Goal: Transaction & Acquisition: Purchase product/service

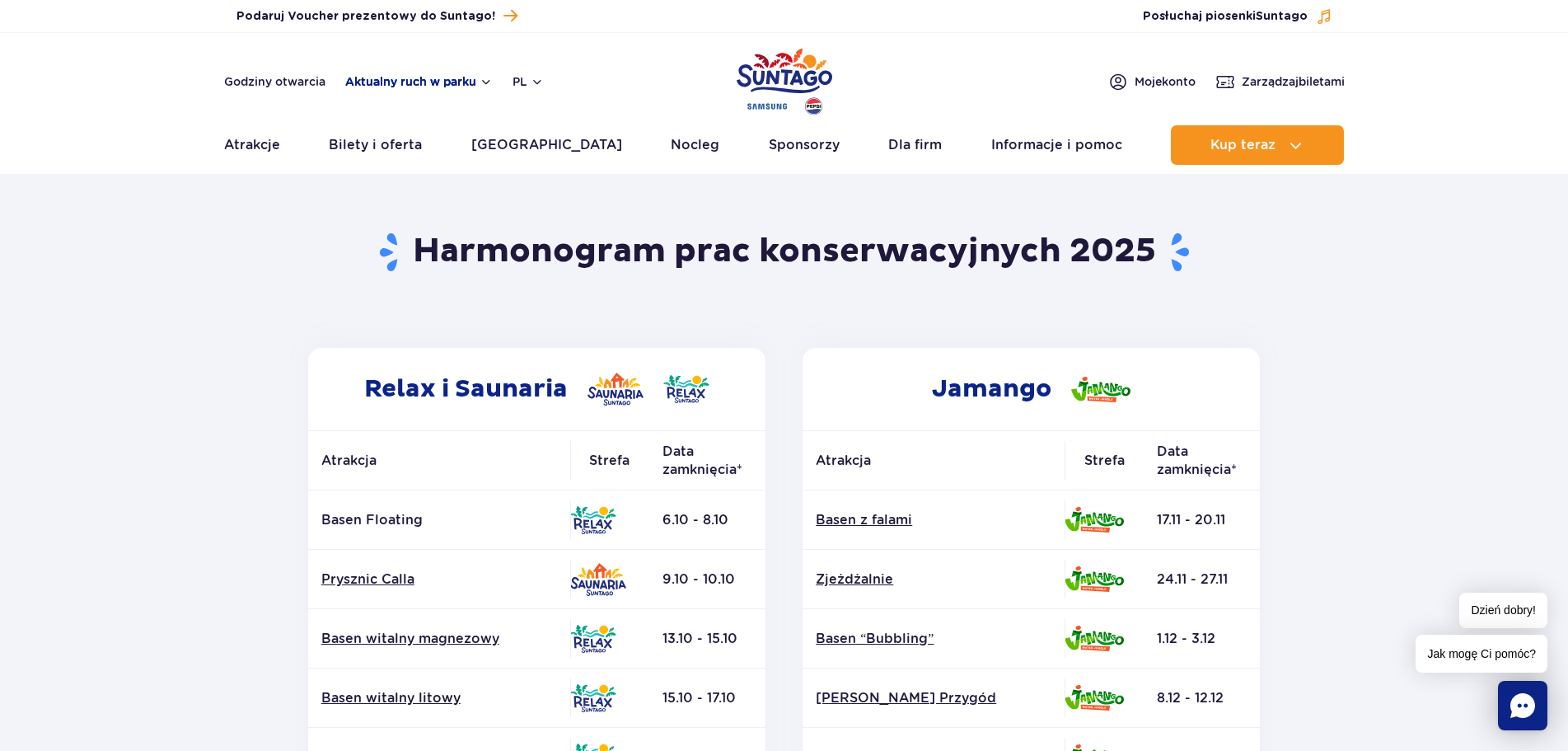
click at [447, 79] on button "Aktualny ruch w parku" at bounding box center [419, 82] width 147 height 13
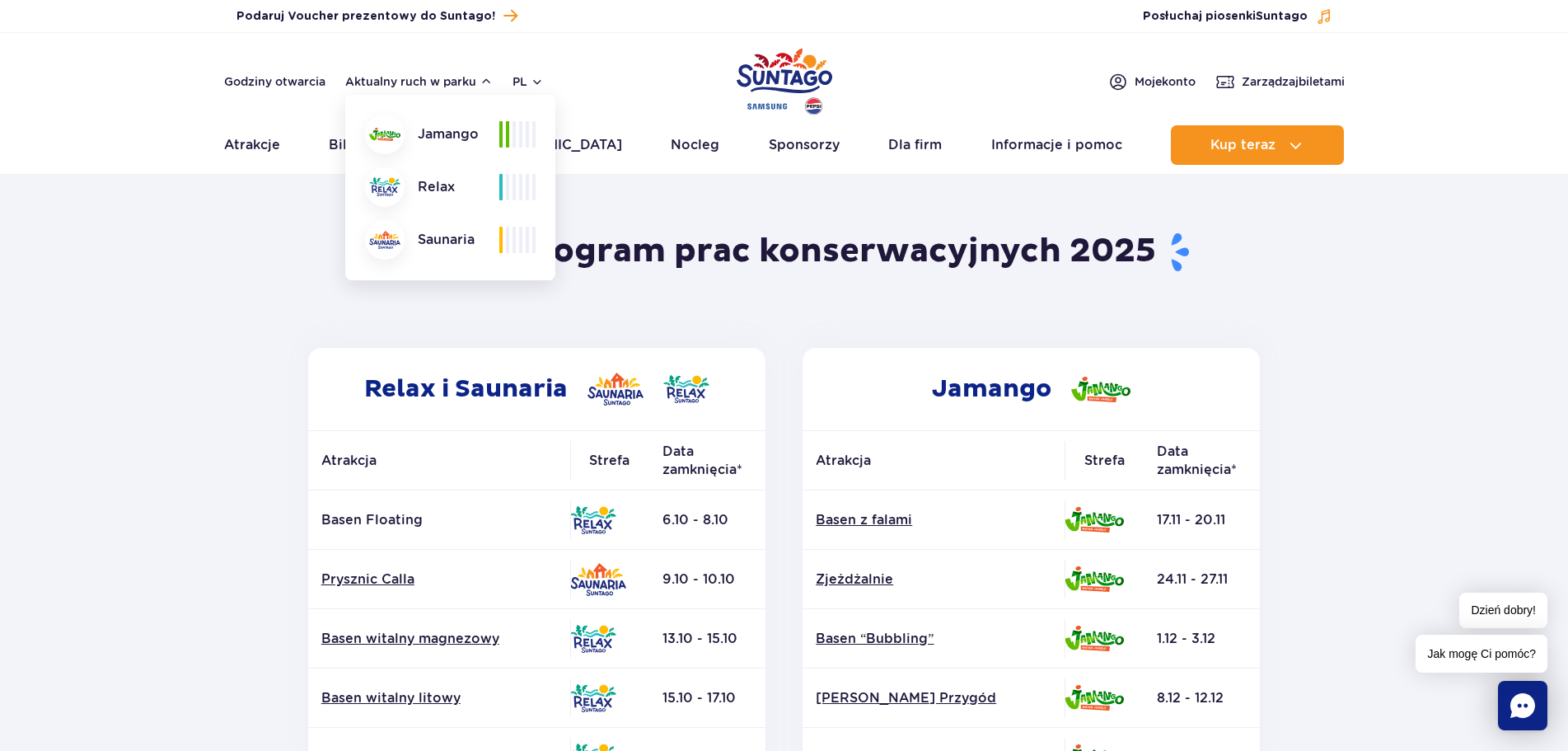
click at [539, 295] on header "Powrót do strony głównej Harmonogram prac konserwacyjnych 2025" at bounding box center [784, 263] width 965 height 170
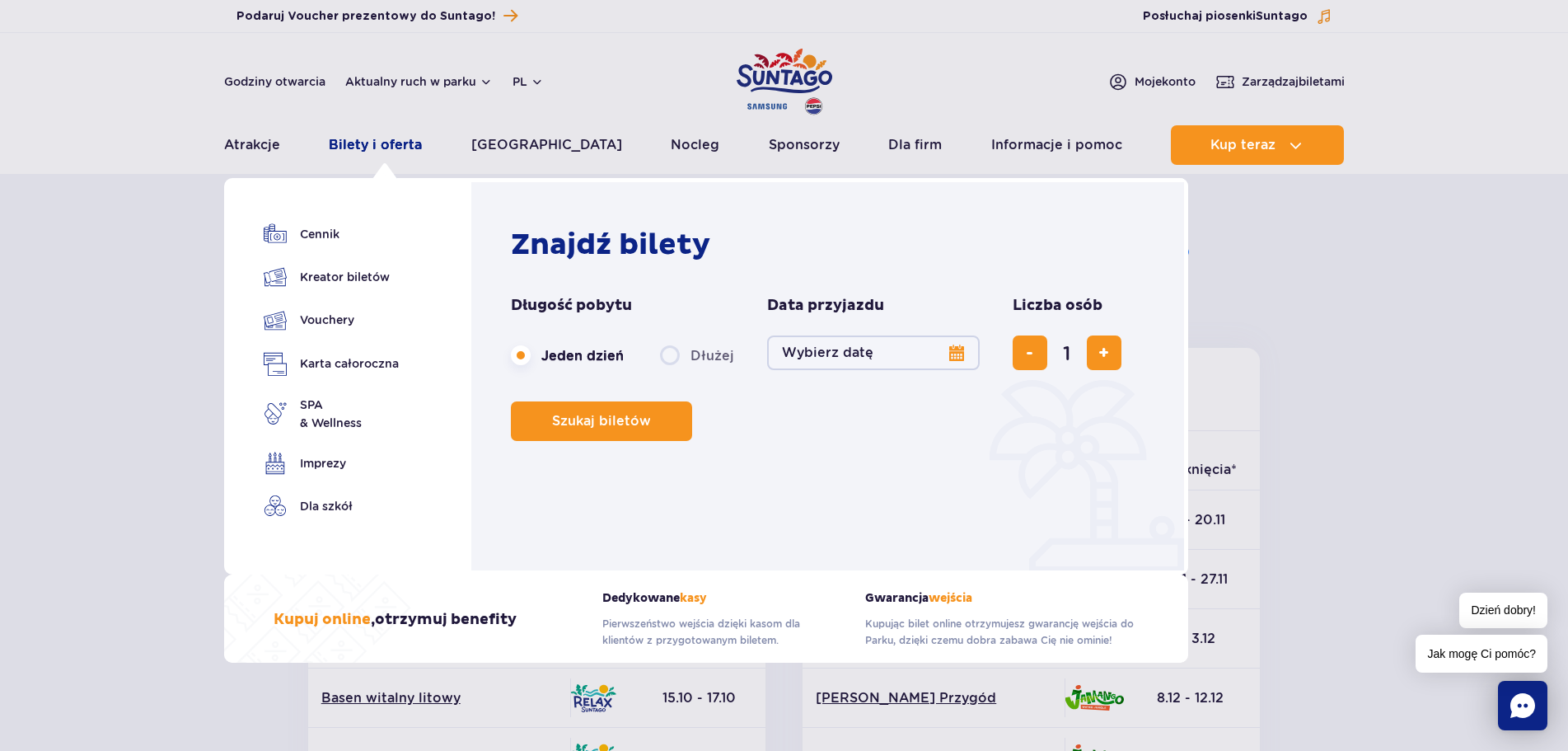
click at [383, 134] on link "Bilety i oferta" at bounding box center [375, 144] width 94 height 39
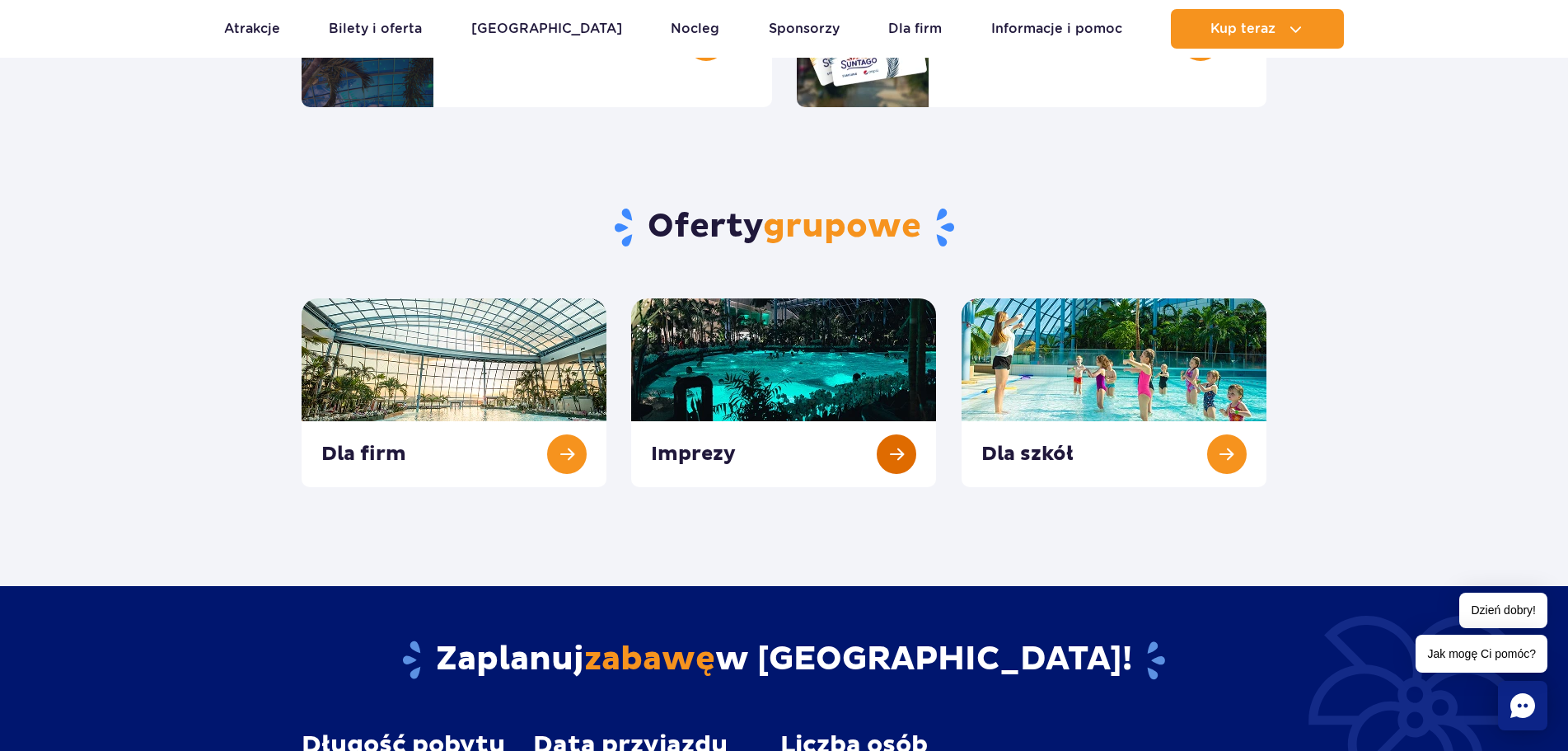
scroll to position [165, 0]
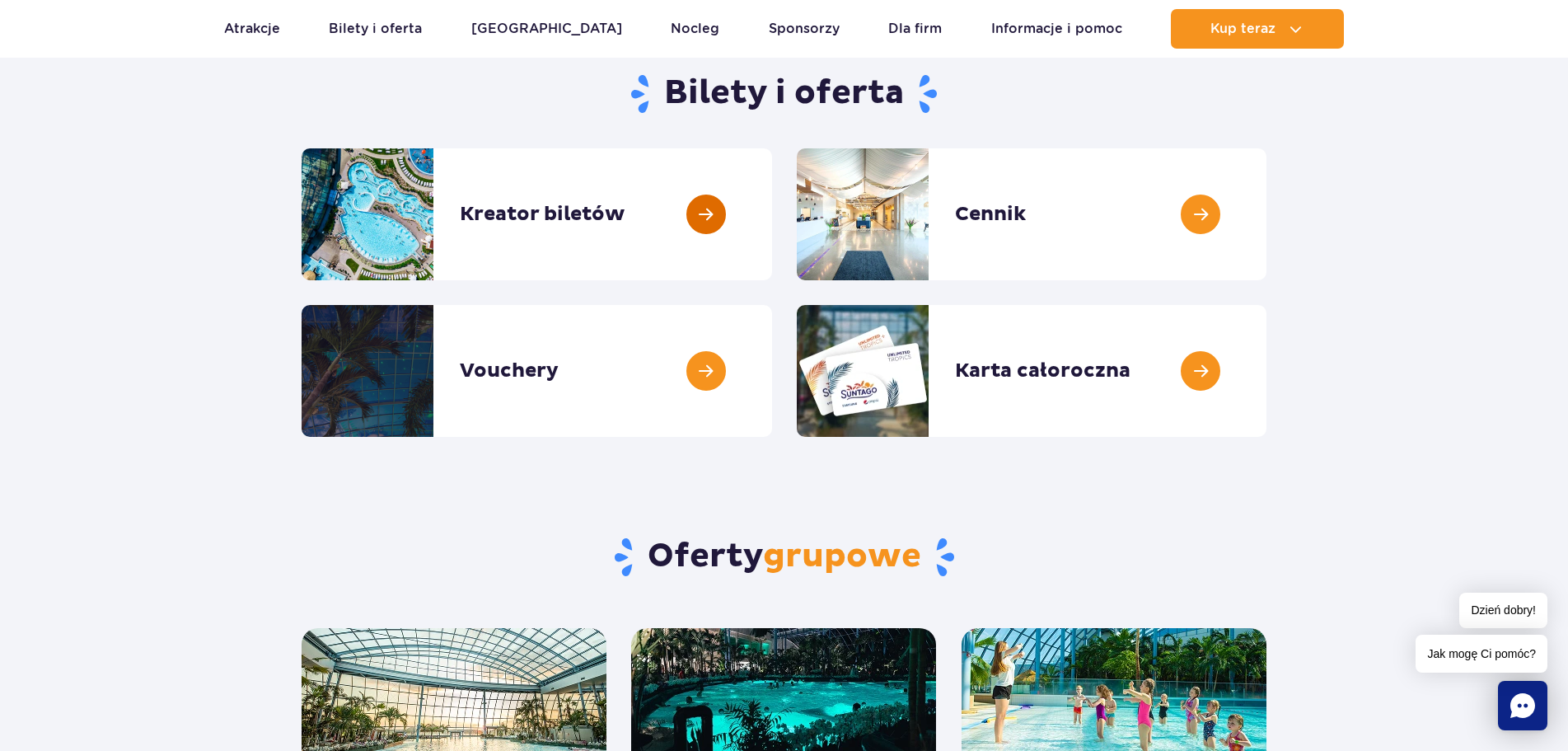
click at [773, 212] on link at bounding box center [773, 214] width 0 height 132
click at [1266, 232] on link at bounding box center [1266, 214] width 0 height 132
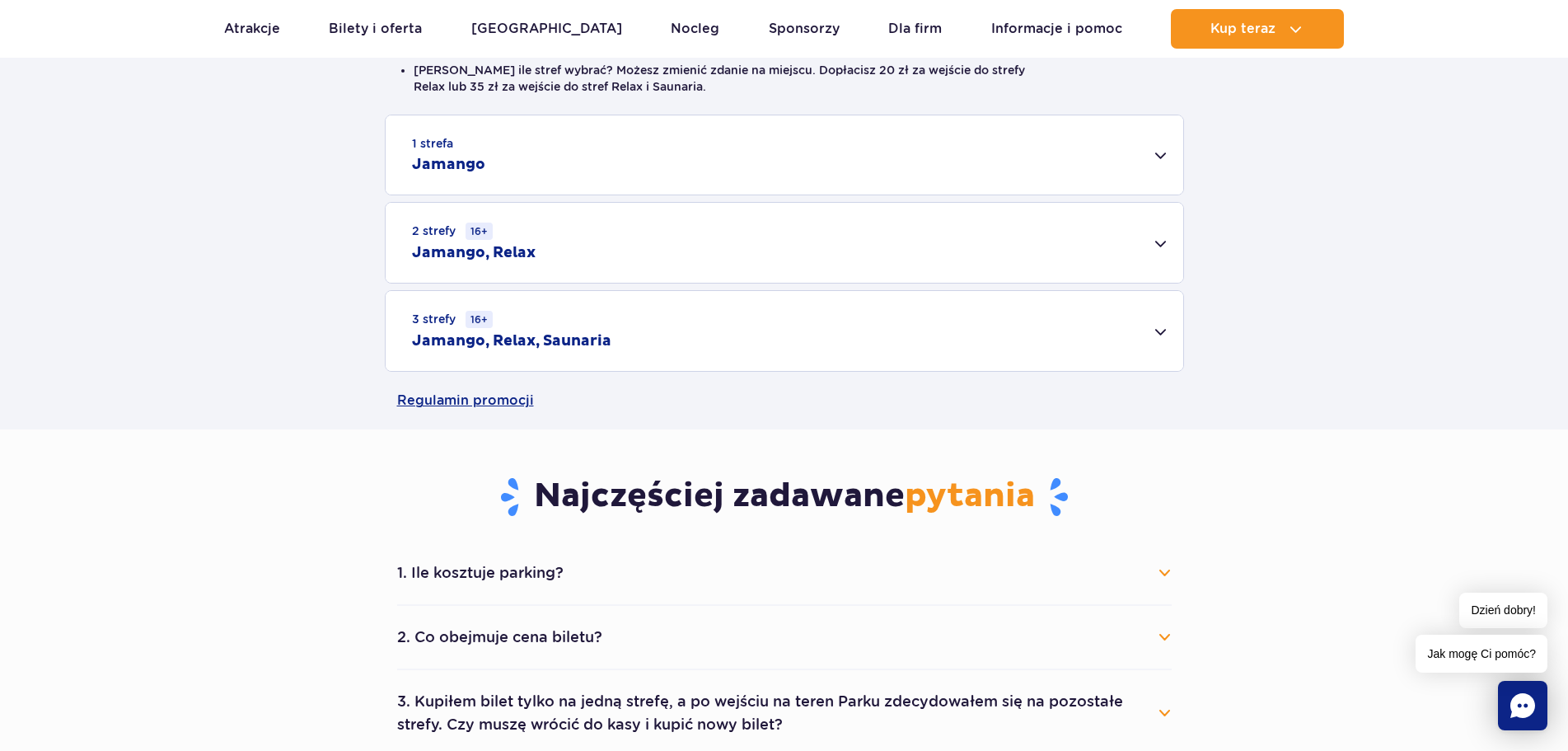
scroll to position [495, 0]
click at [1155, 247] on div "2 strefy 16+ Jamango, Relax" at bounding box center [784, 244] width 797 height 80
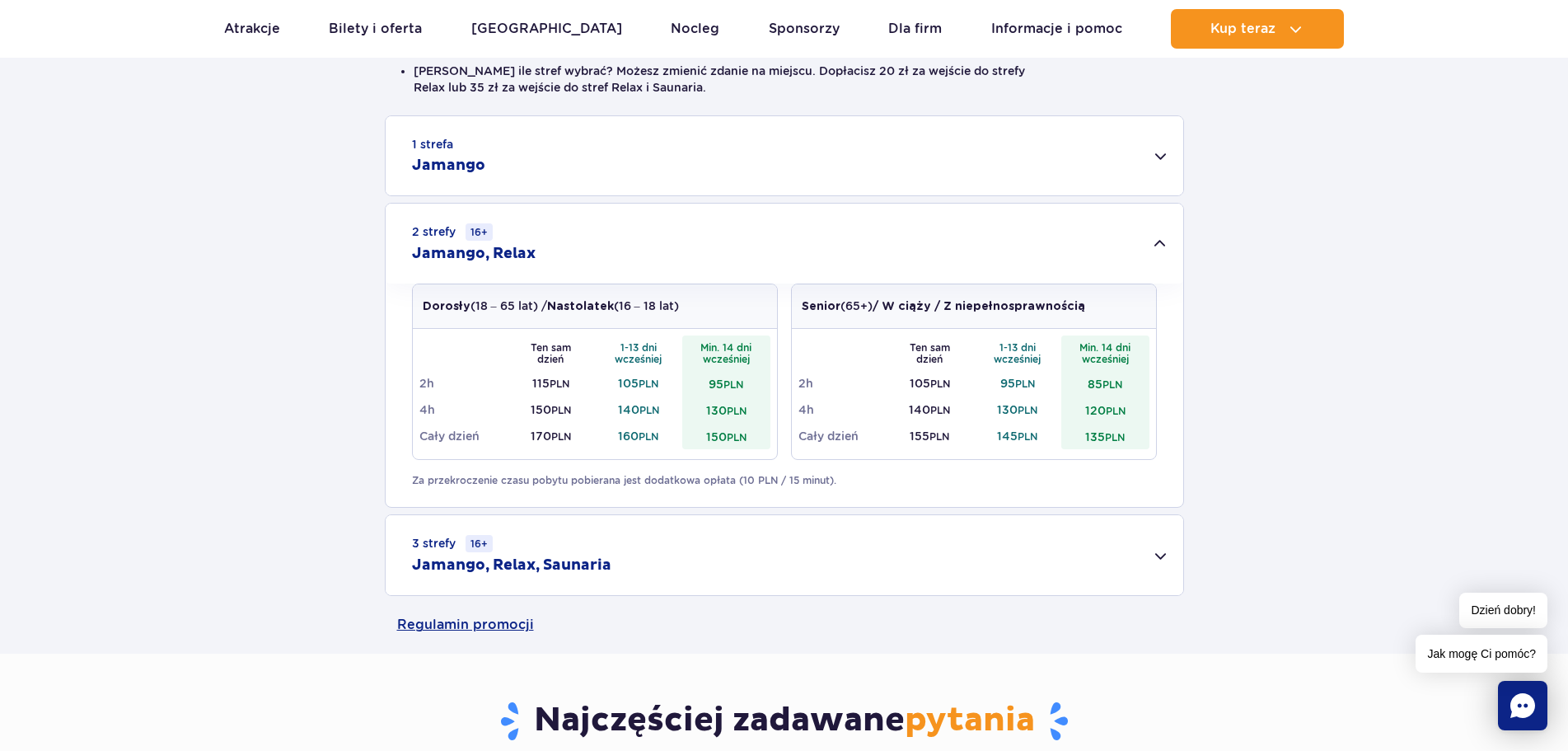
click at [1158, 143] on div "1 strefa Jamango" at bounding box center [784, 156] width 797 height 79
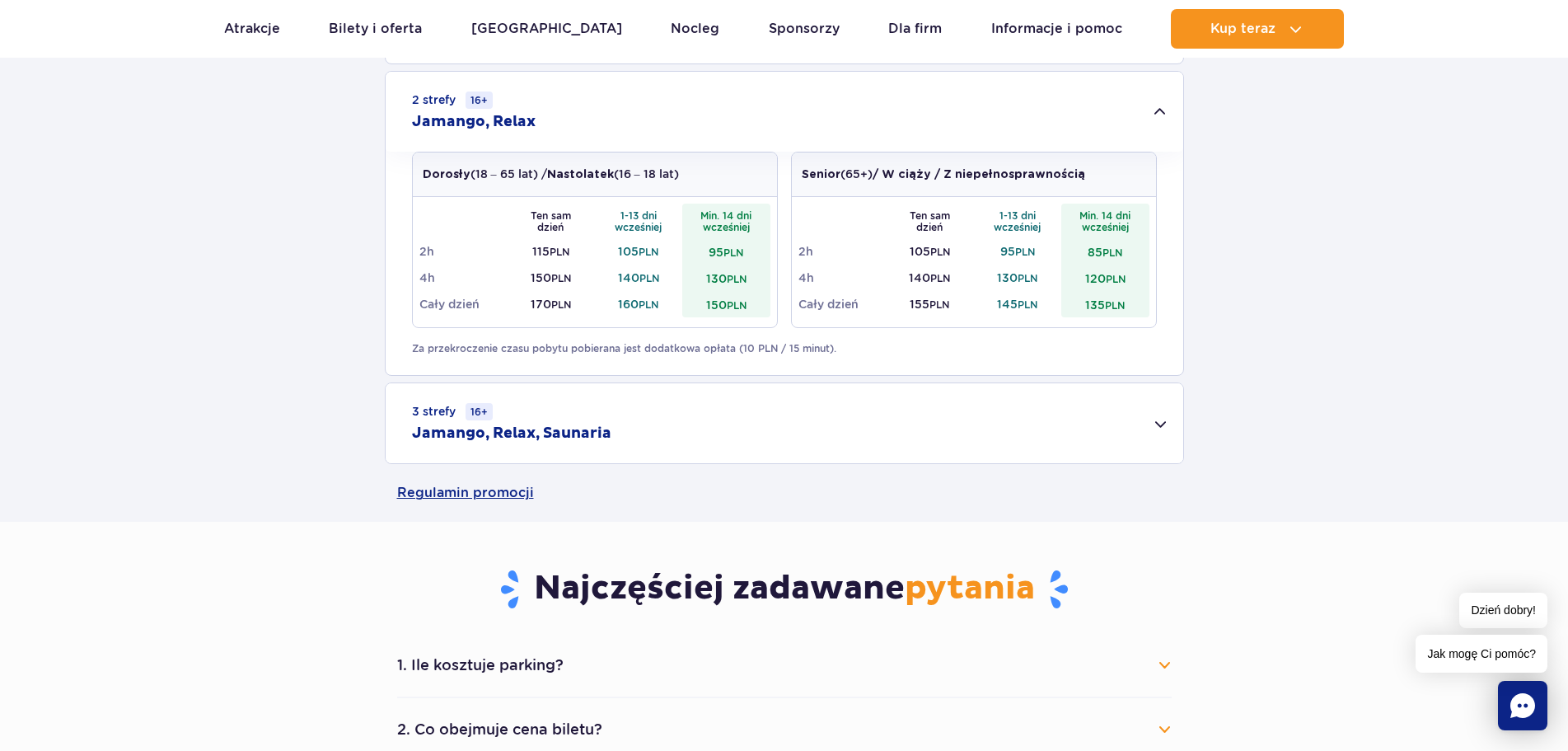
scroll to position [1320, 0]
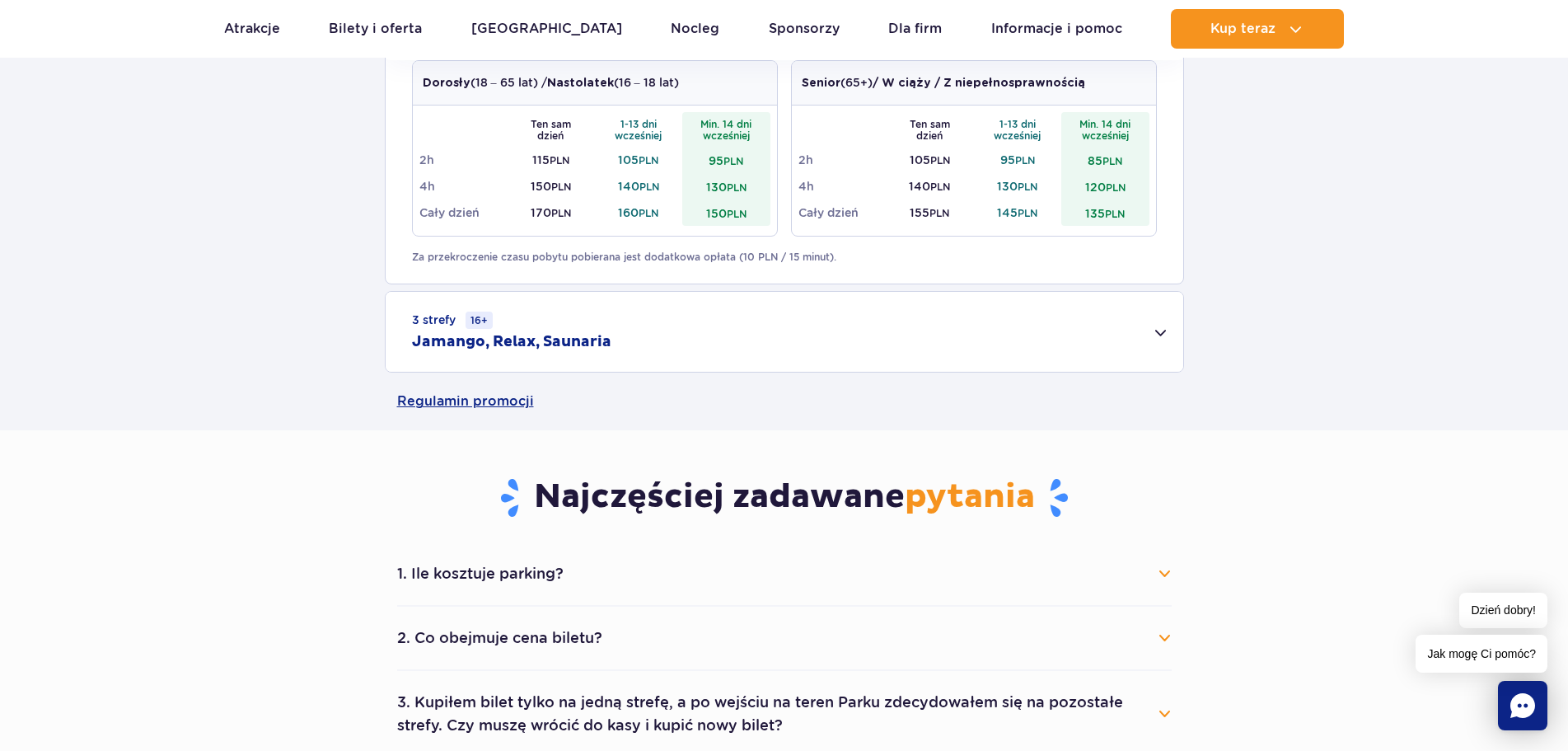
click at [1158, 327] on div "3 strefy 16+ Jamango, Relax, Saunaria" at bounding box center [784, 333] width 797 height 80
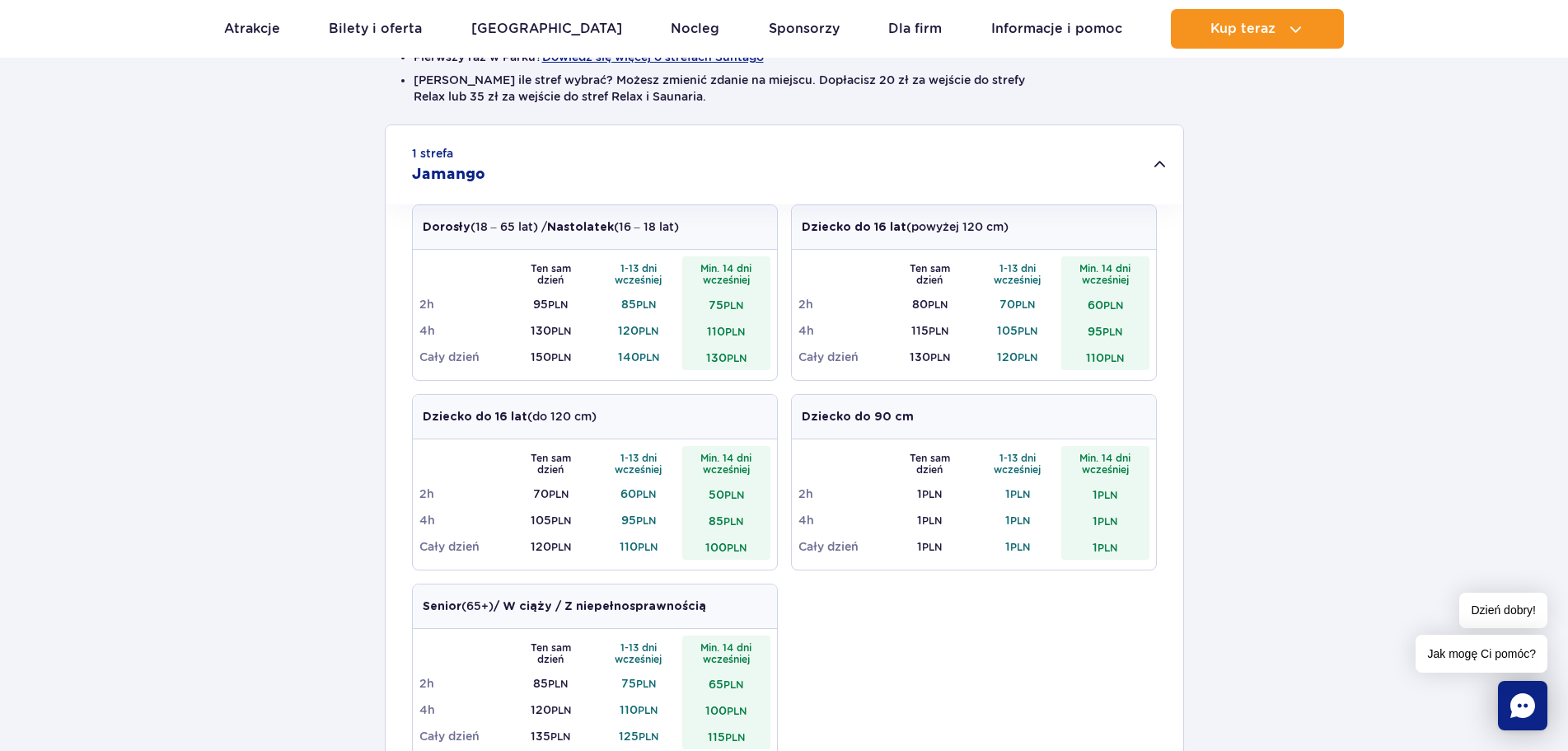
scroll to position [413, 0]
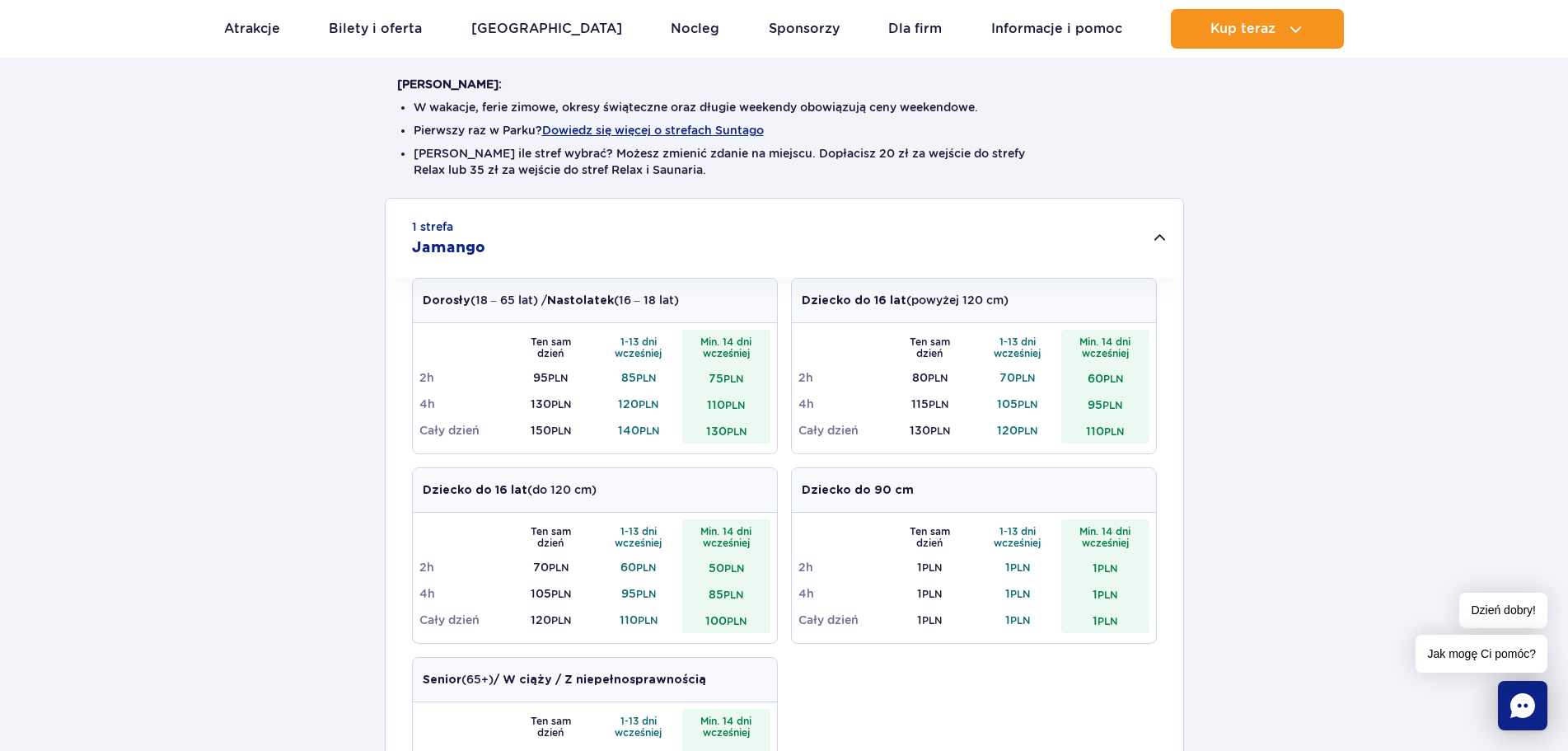
drag, startPoint x: 722, startPoint y: 334, endPoint x: 571, endPoint y: 232, distance: 182.2
click at [571, 232] on div "1 strefa Jamango" at bounding box center [784, 238] width 797 height 79
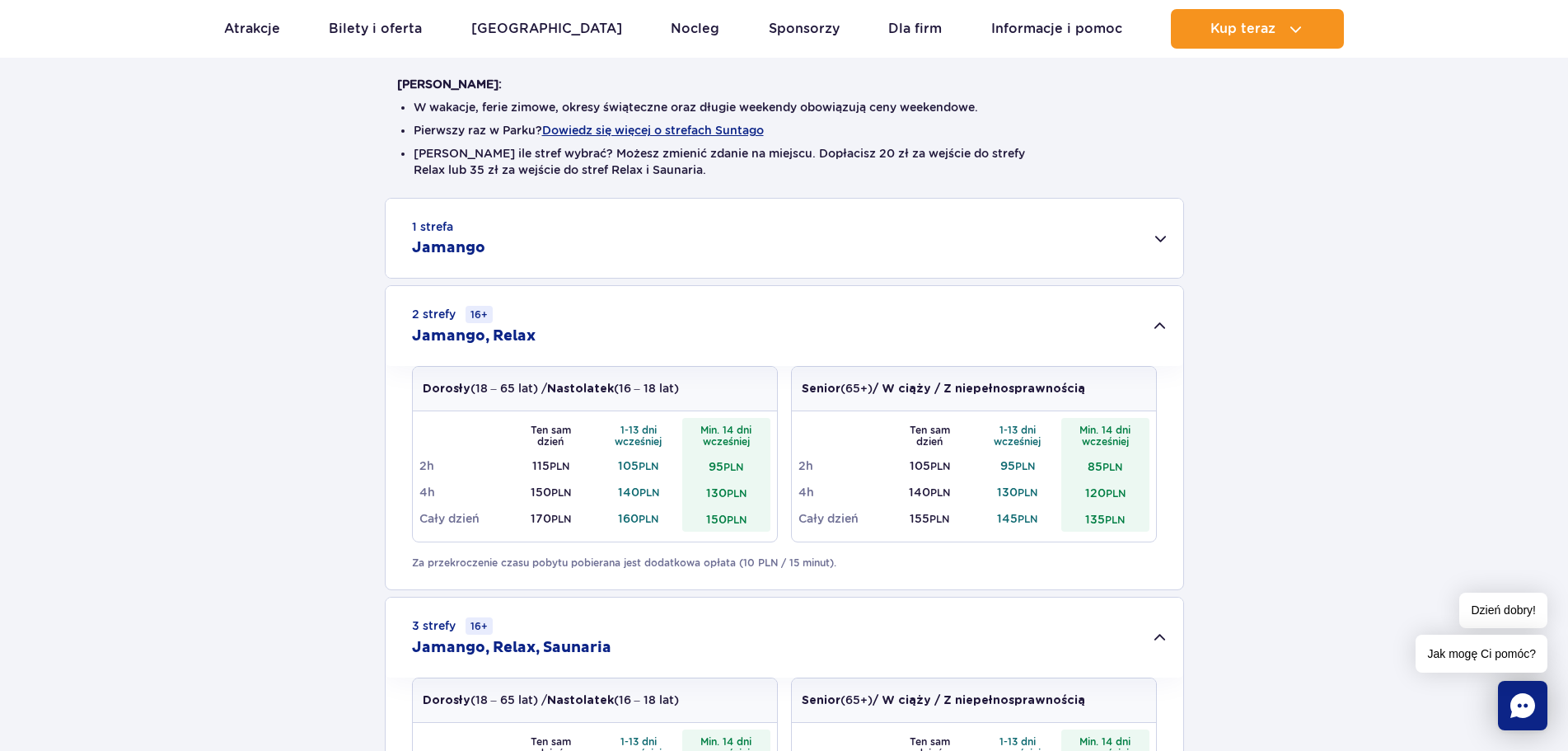
click at [1143, 238] on div "1 strefa Jamango" at bounding box center [784, 238] width 797 height 79
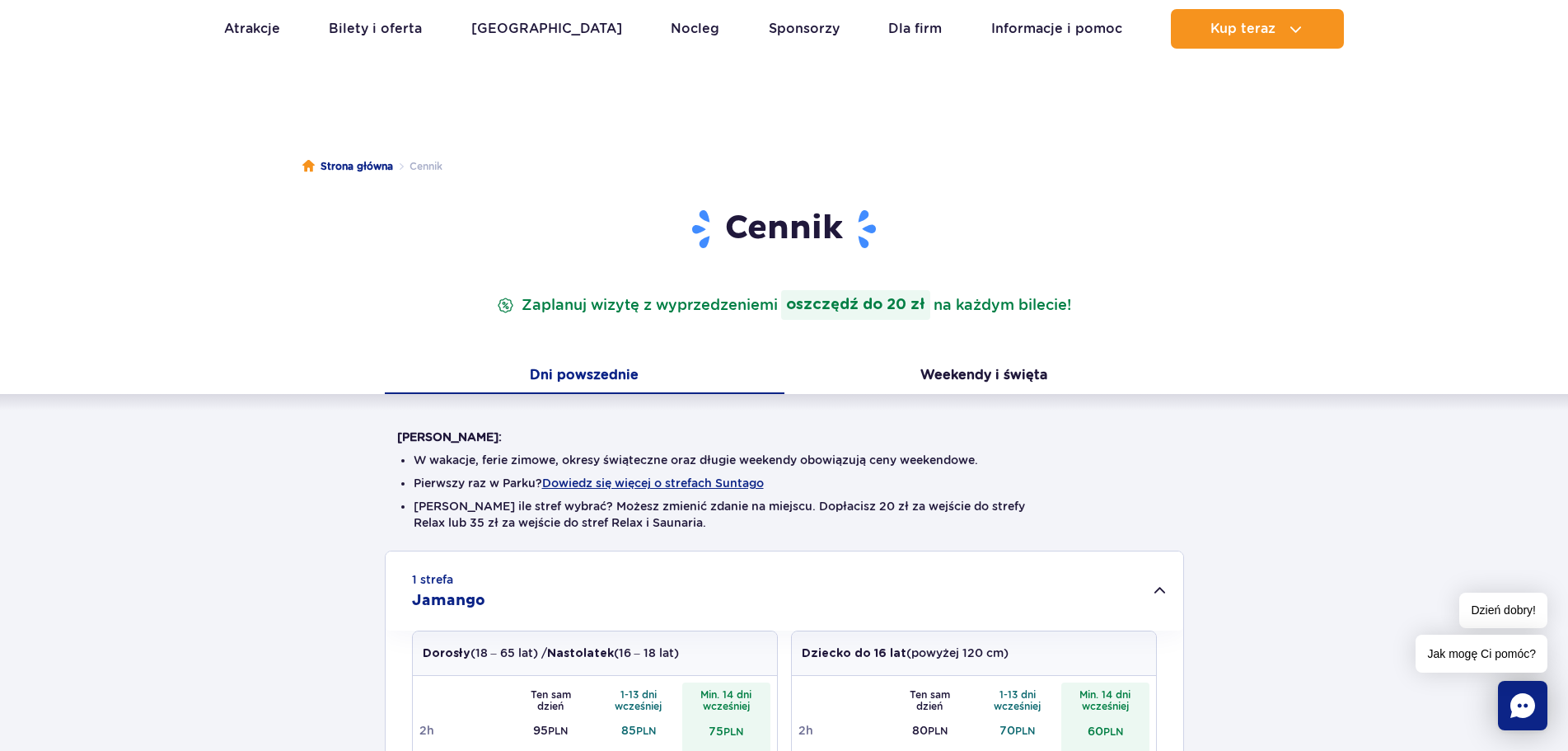
scroll to position [0, 0]
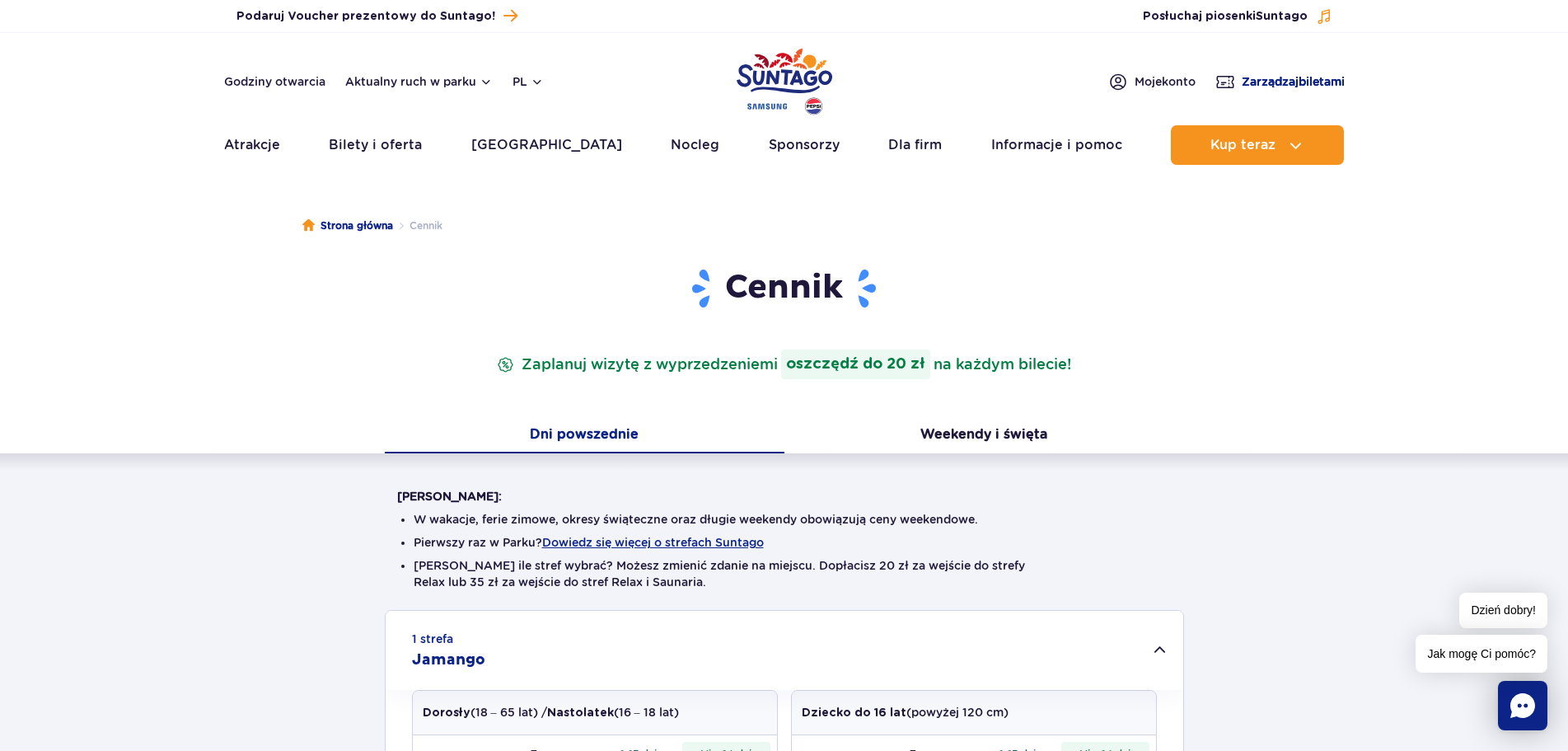
click at [1248, 80] on span "Zarządzaj biletami" at bounding box center [1294, 81] width 103 height 16
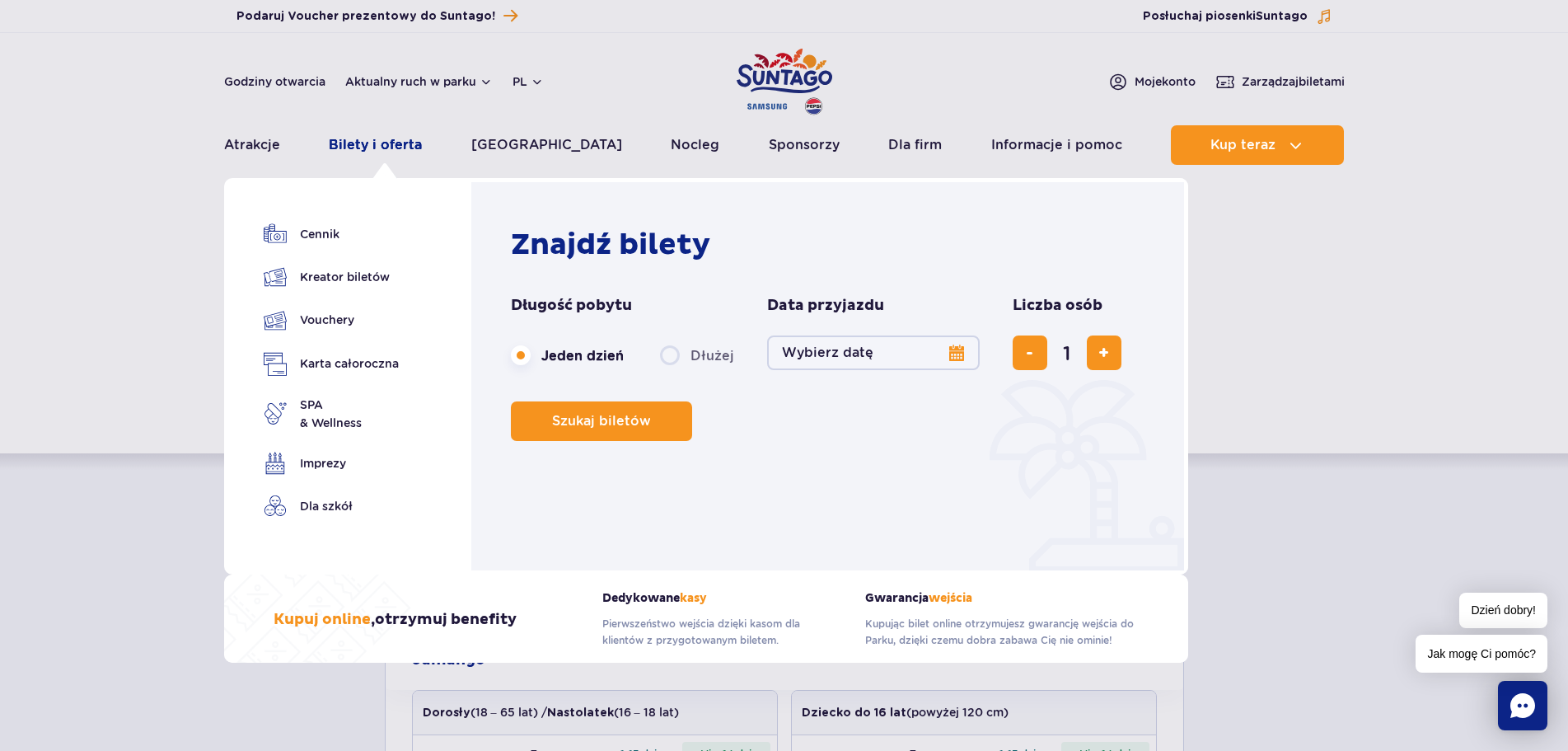
click at [388, 141] on link "Bilety i oferta" at bounding box center [375, 144] width 94 height 39
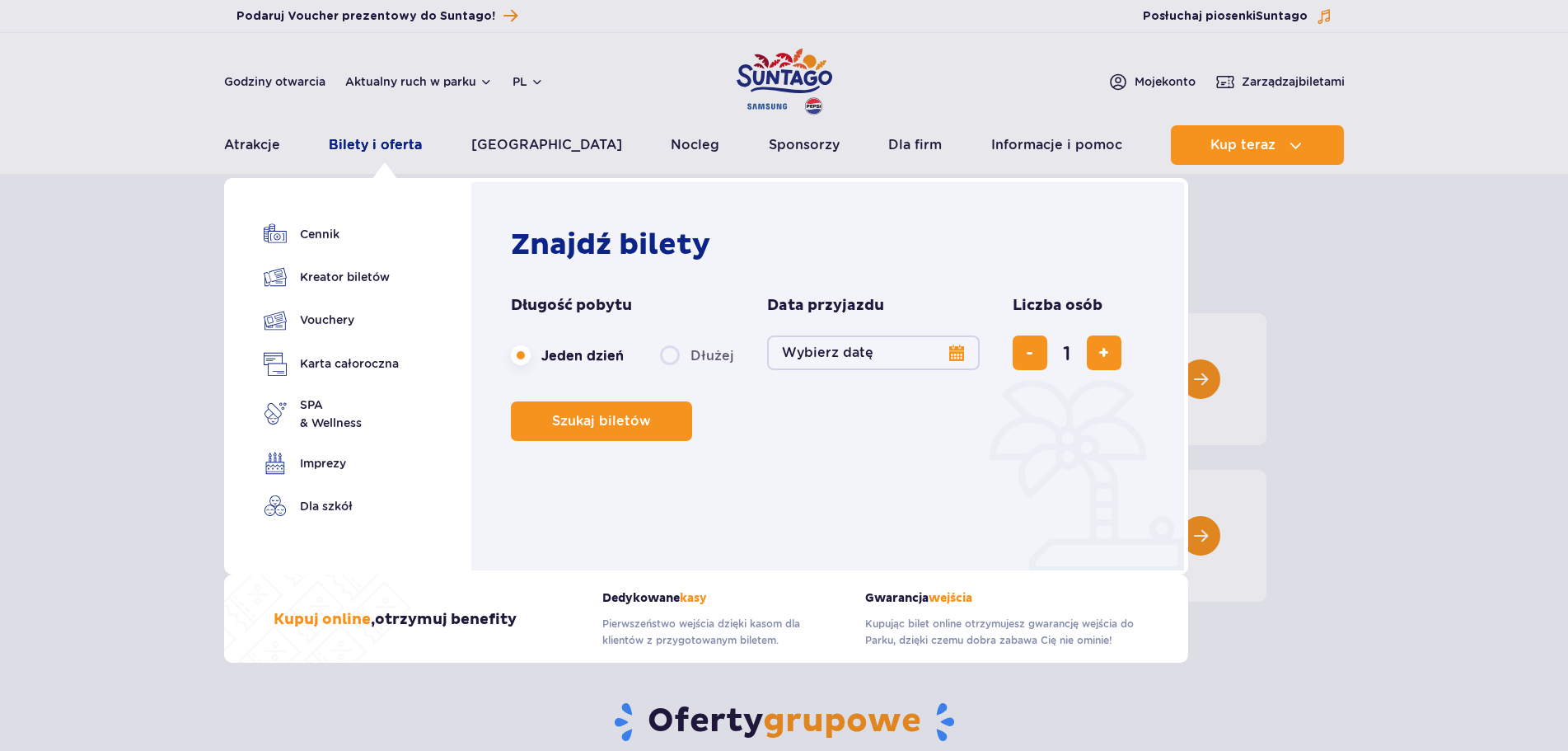
click at [390, 148] on link "Bilety i oferta" at bounding box center [375, 144] width 94 height 39
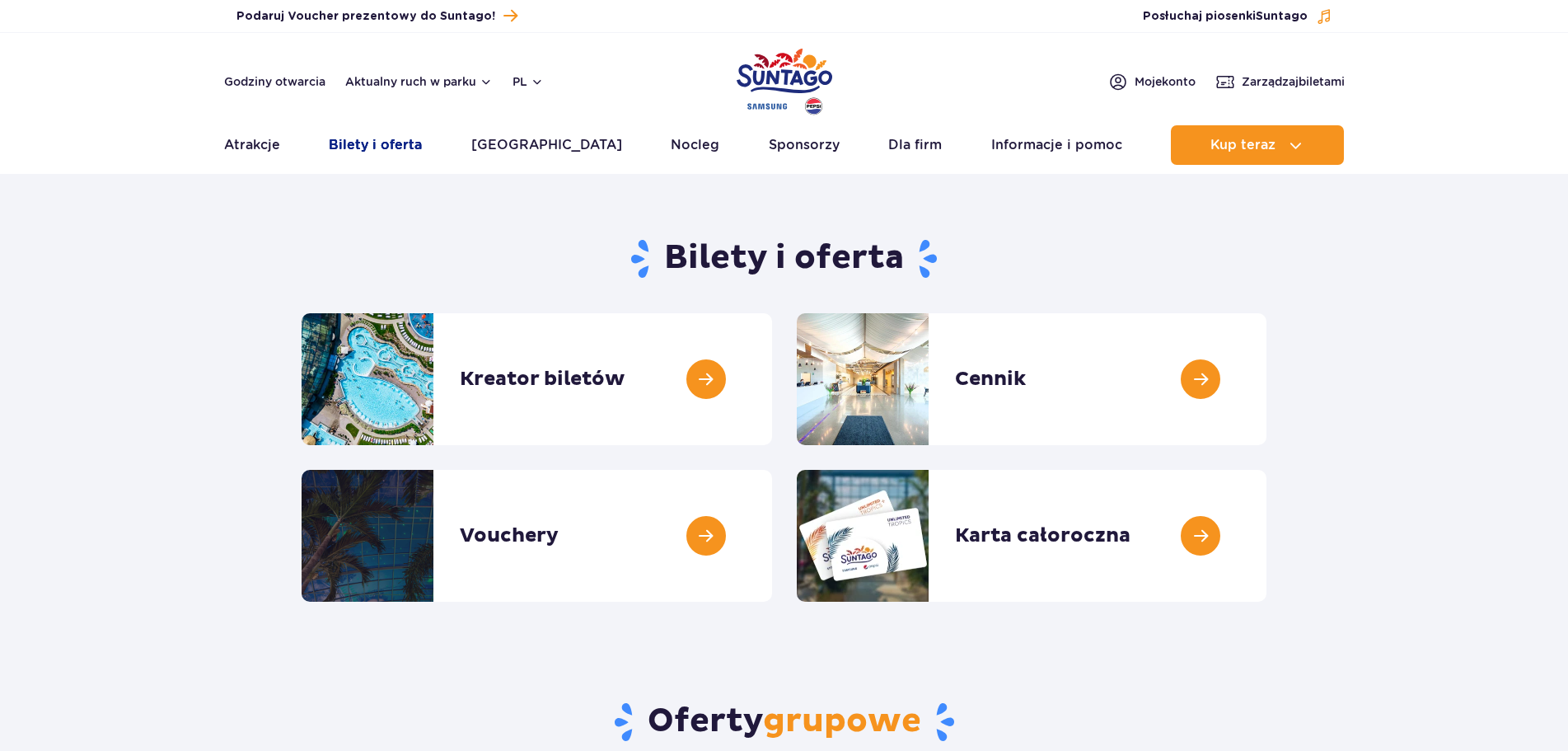
click at [389, 144] on link "Bilety i oferta" at bounding box center [375, 144] width 94 height 39
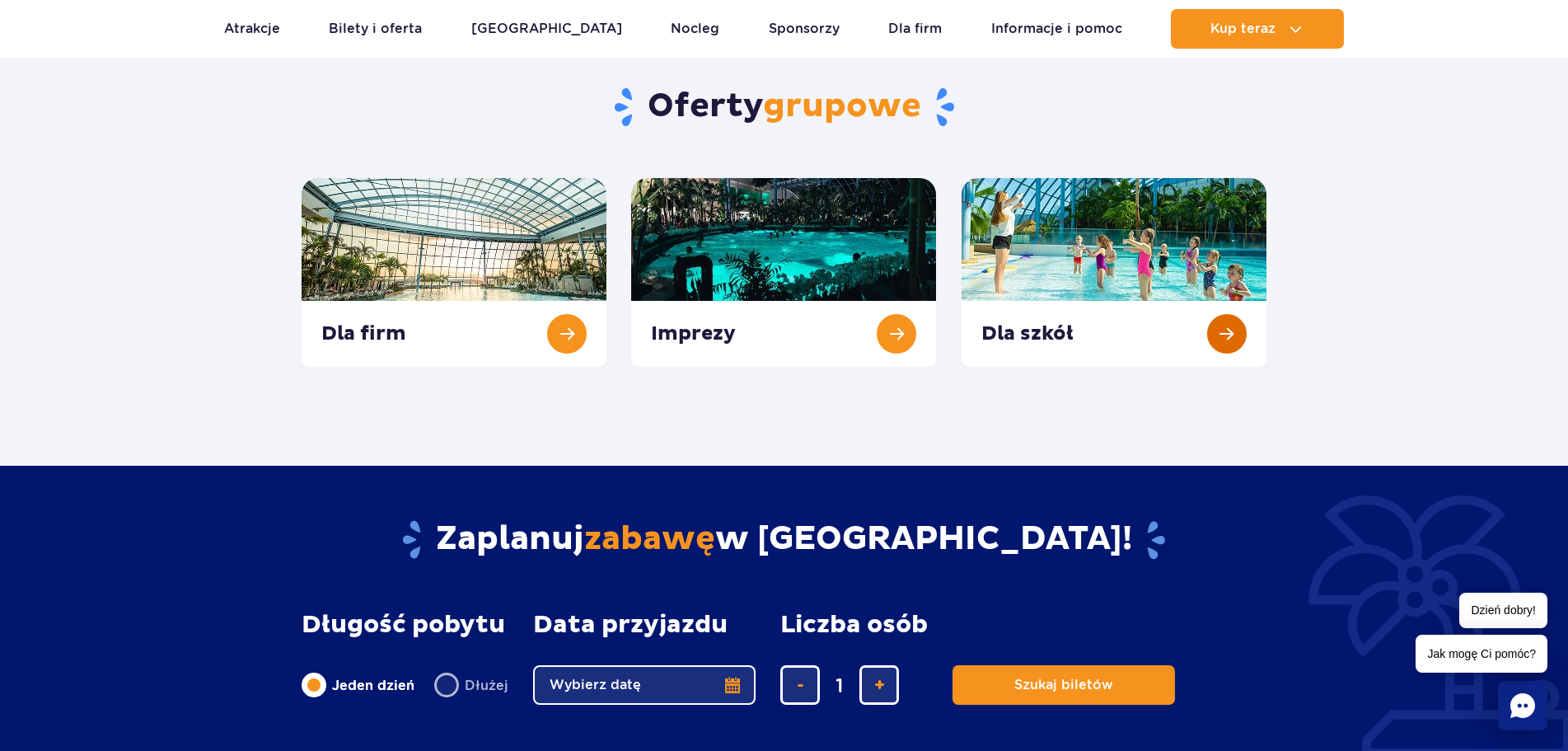
scroll to position [413, 0]
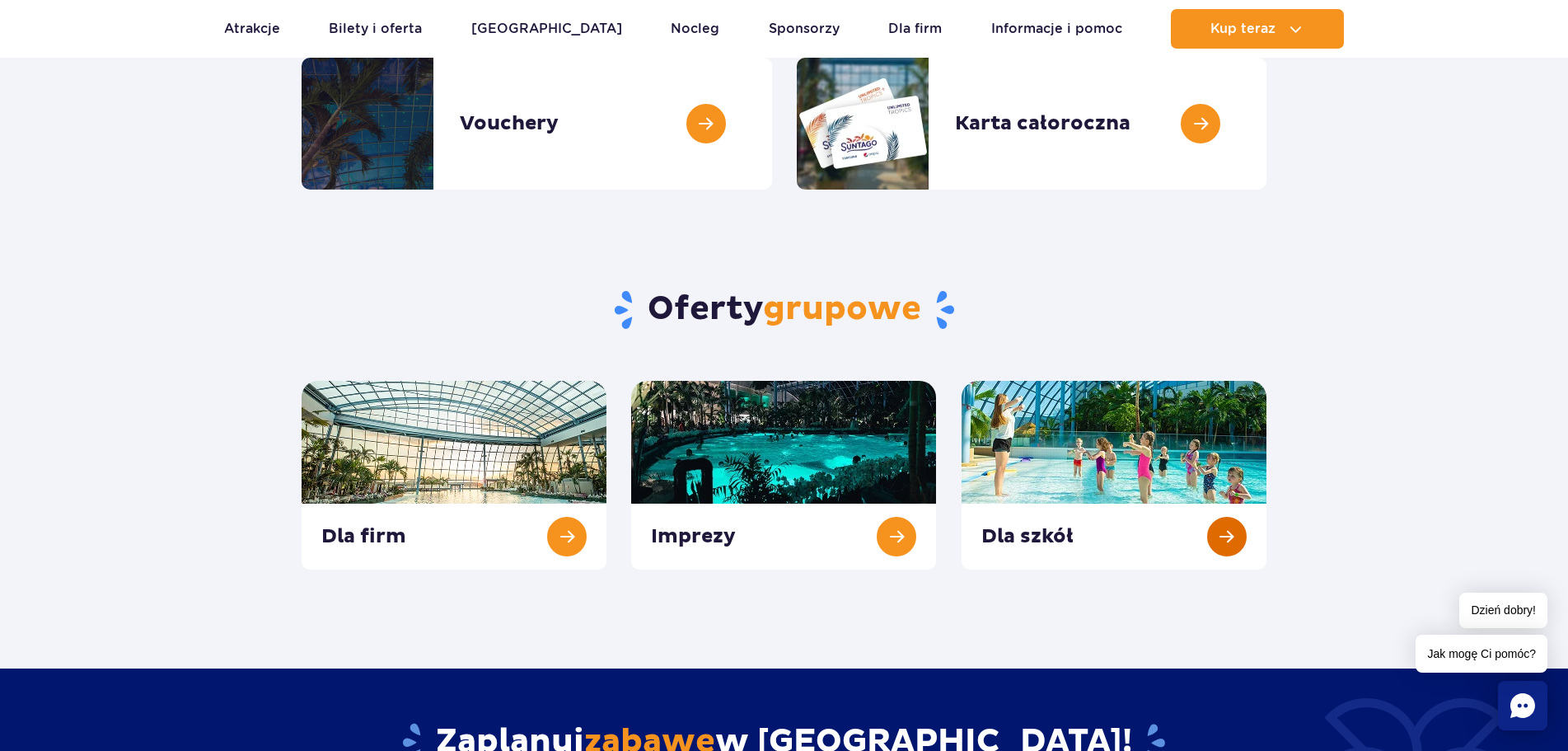
click at [1225, 550] on link at bounding box center [1113, 476] width 305 height 189
